Goal: Share content: Share content

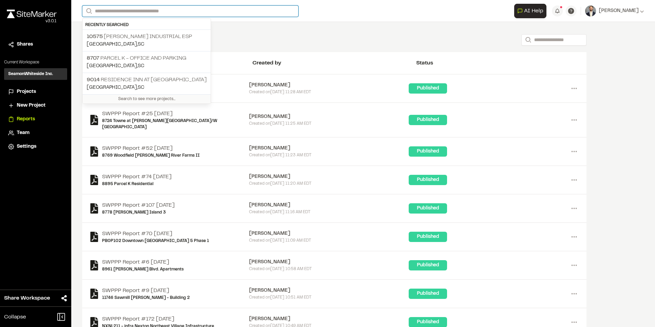
click at [148, 12] on input "Search" at bounding box center [190, 10] width 216 height 11
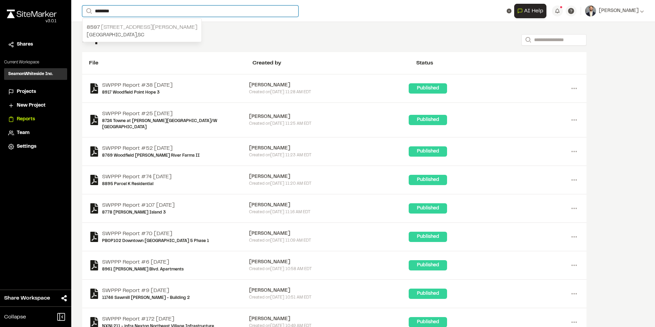
type input "********"
click at [146, 26] on p "8597 [STREET_ADDRESS][PERSON_NAME]" at bounding box center [142, 27] width 111 height 8
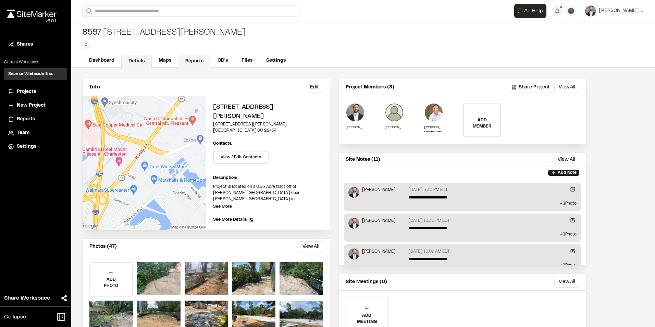
click at [195, 62] on link "Reports" at bounding box center [194, 61] width 33 height 13
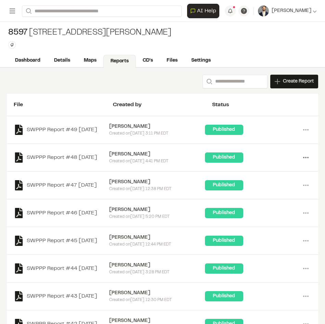
click at [305, 158] on circle at bounding box center [305, 157] width 1 height 1
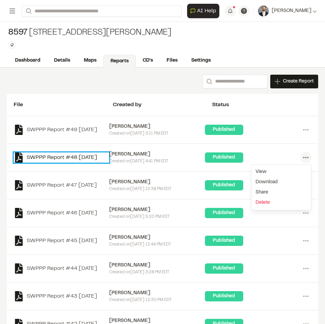
click at [70, 160] on link "SWPPP Report #48 [DATE]" at bounding box center [62, 157] width 96 height 10
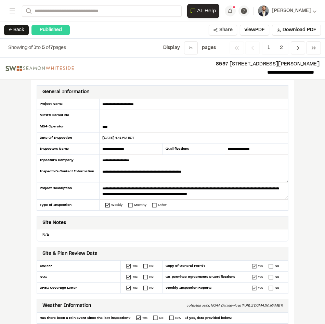
click at [230, 29] on button "Share" at bounding box center [223, 30] width 28 height 11
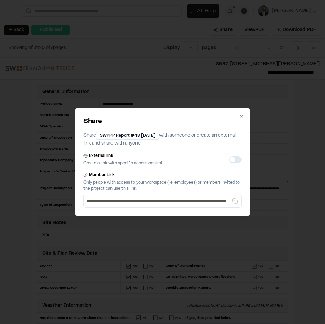
click at [235, 158] on button "External link" at bounding box center [235, 159] width 12 height 7
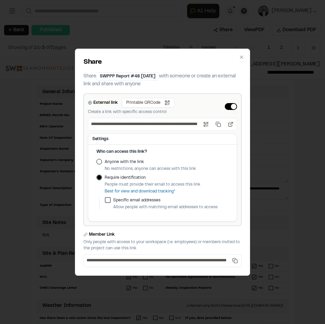
click at [122, 163] on label "Anyone with the link" at bounding box center [150, 162] width 91 height 6
click at [102, 163] on button "Anyone with the link" at bounding box center [99, 161] width 5 height 5
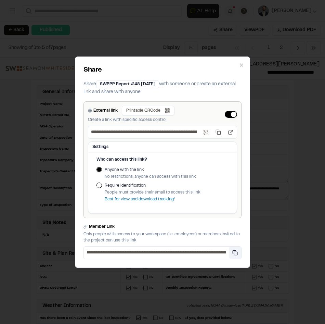
click at [235, 253] on button "Copy private link" at bounding box center [235, 253] width 12 height 12
click at [222, 37] on div "**********" at bounding box center [162, 162] width 325 height 324
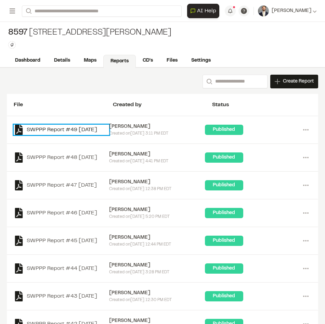
click at [90, 126] on link "SWPPP Report #49 [DATE]" at bounding box center [62, 130] width 96 height 10
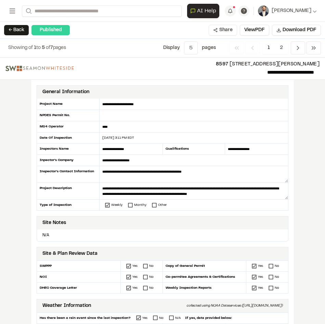
click at [226, 30] on button "Share" at bounding box center [223, 30] width 28 height 11
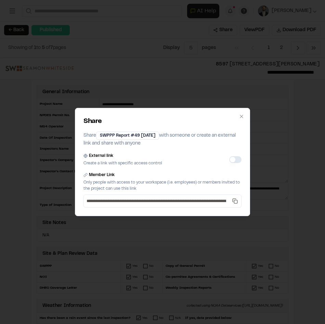
click at [234, 157] on button "External link" at bounding box center [235, 159] width 12 height 7
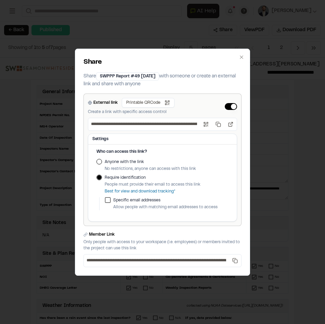
click at [114, 161] on label "Anyone with the link" at bounding box center [150, 162] width 91 height 6
click at [102, 161] on button "Anyone with the link" at bounding box center [99, 161] width 5 height 5
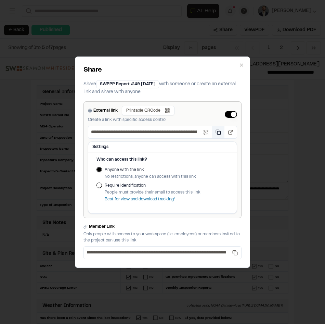
click at [217, 134] on button "Copy public link" at bounding box center [218, 132] width 12 height 12
